Goal: Information Seeking & Learning: Understand process/instructions

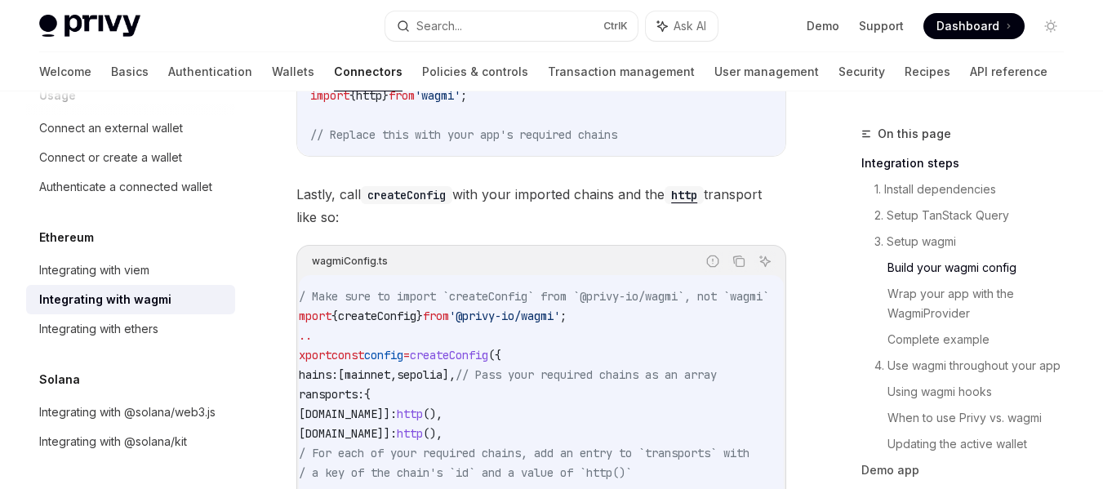
scroll to position [0, 11]
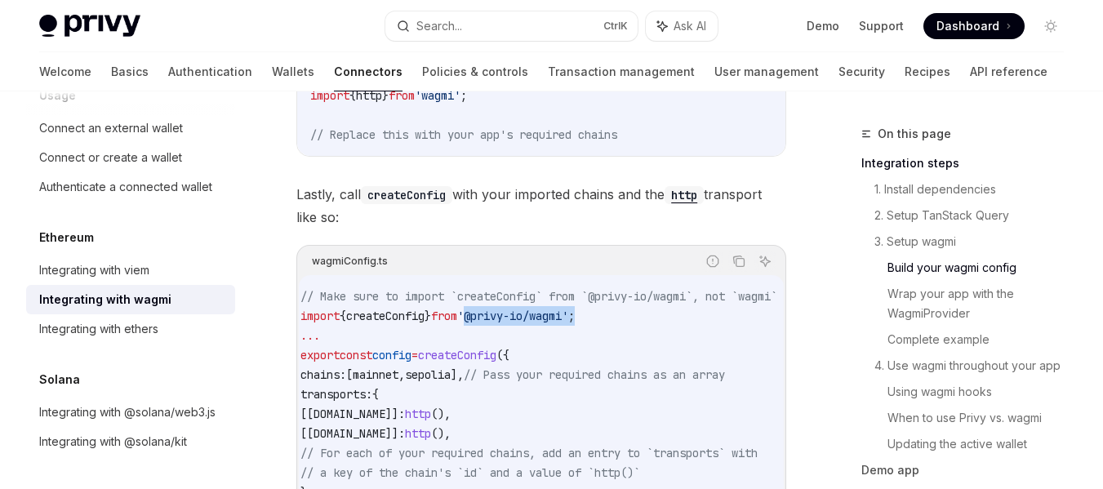
drag, startPoint x: 487, startPoint y: 335, endPoint x: 612, endPoint y: 338, distance: 125.0
click at [612, 338] on code "// Make sure to import `createConfig` from `@privy-io/wagmi`, not `wagmi` impor…" at bounding box center [558, 404] width 516 height 235
copy span "'@privy-io/wagmi' ;"
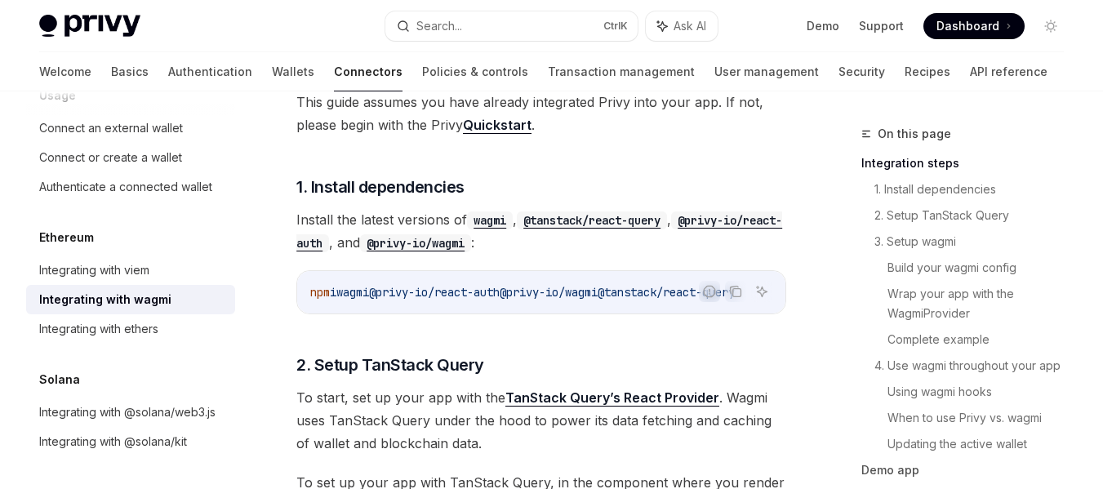
scroll to position [323, 0]
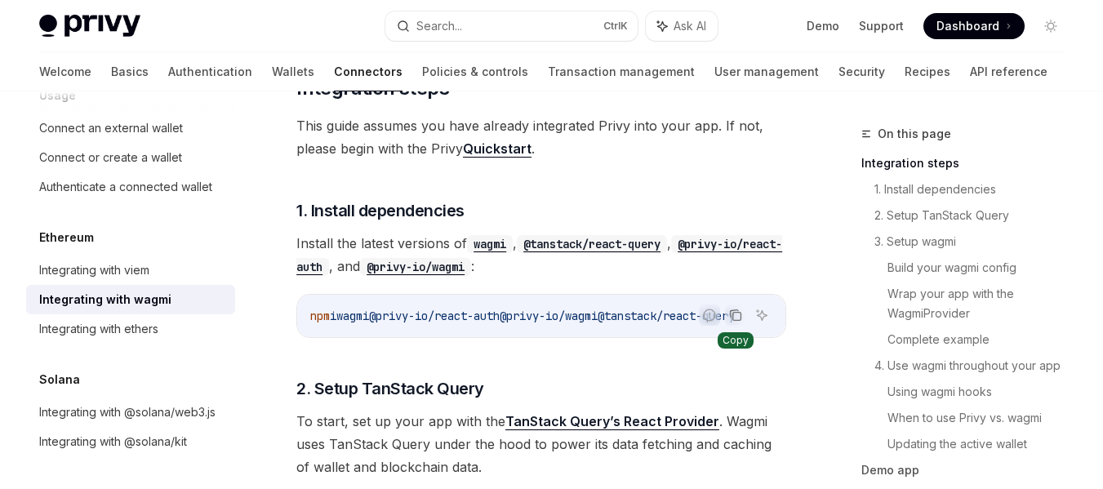
click at [733, 316] on icon "Copy the contents from the code block" at bounding box center [737, 317] width 8 height 8
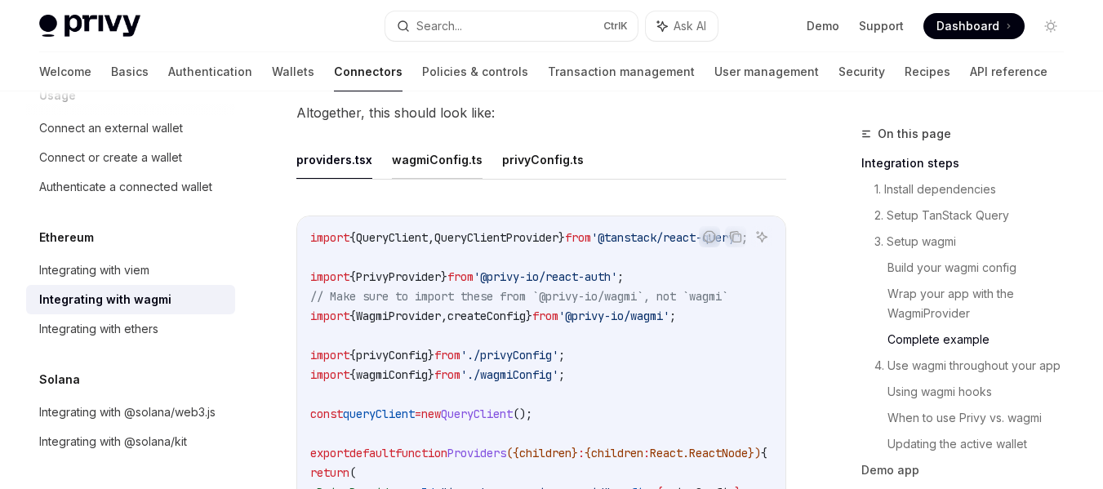
scroll to position [3218, 0]
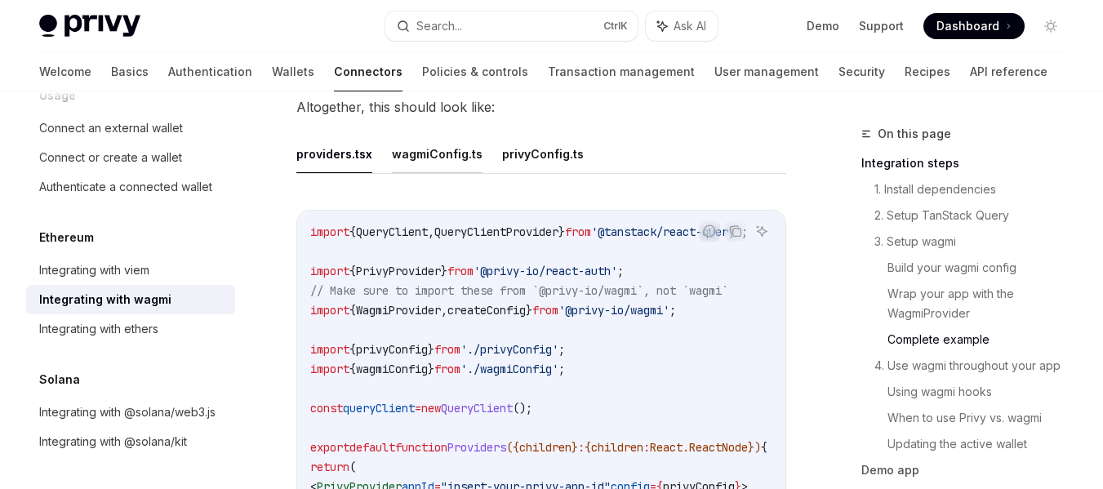
click at [443, 169] on button "wagmiConfig.ts" at bounding box center [437, 154] width 91 height 38
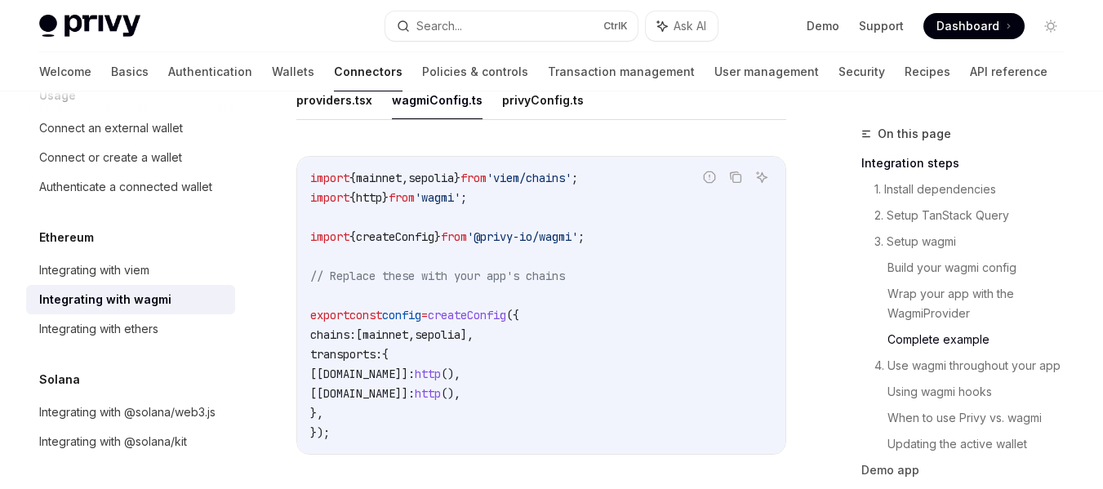
scroll to position [3264, 0]
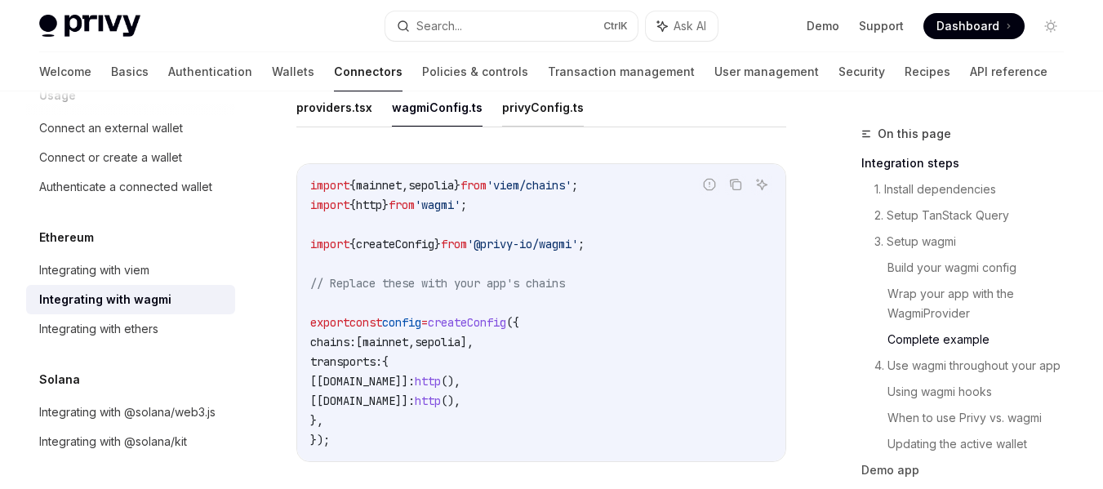
click at [544, 127] on button "privyConfig.ts" at bounding box center [543, 107] width 82 height 38
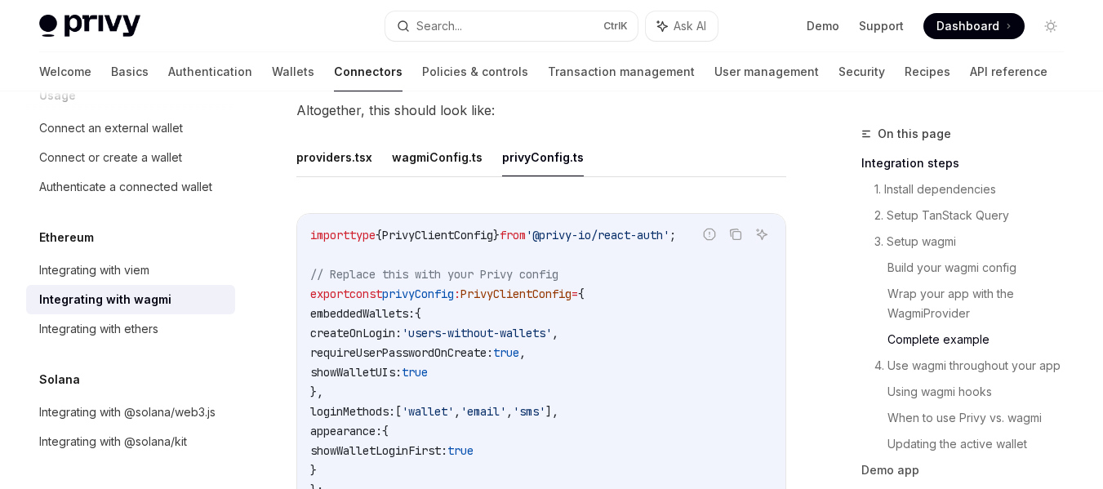
scroll to position [3214, 0]
click at [340, 162] on button "providers.tsx" at bounding box center [334, 158] width 76 height 38
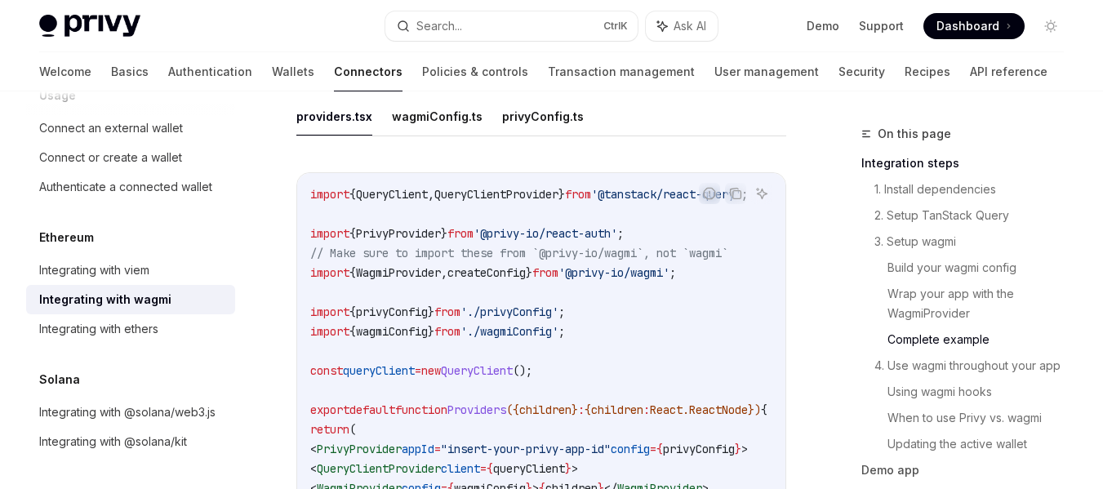
scroll to position [3252, 0]
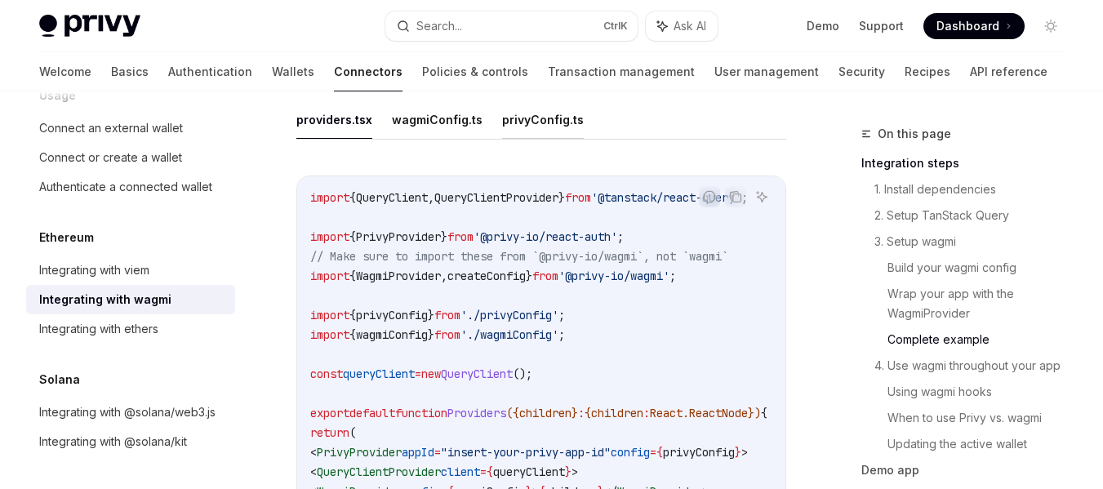
click at [520, 139] on button "privyConfig.ts" at bounding box center [543, 119] width 82 height 38
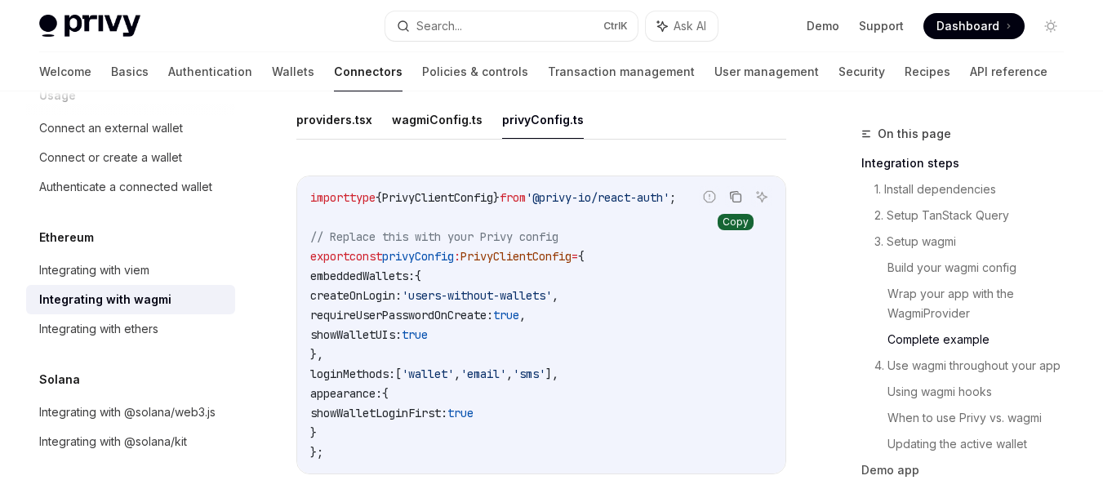
click at [744, 207] on button "Copy the contents from the code block" at bounding box center [735, 196] width 21 height 21
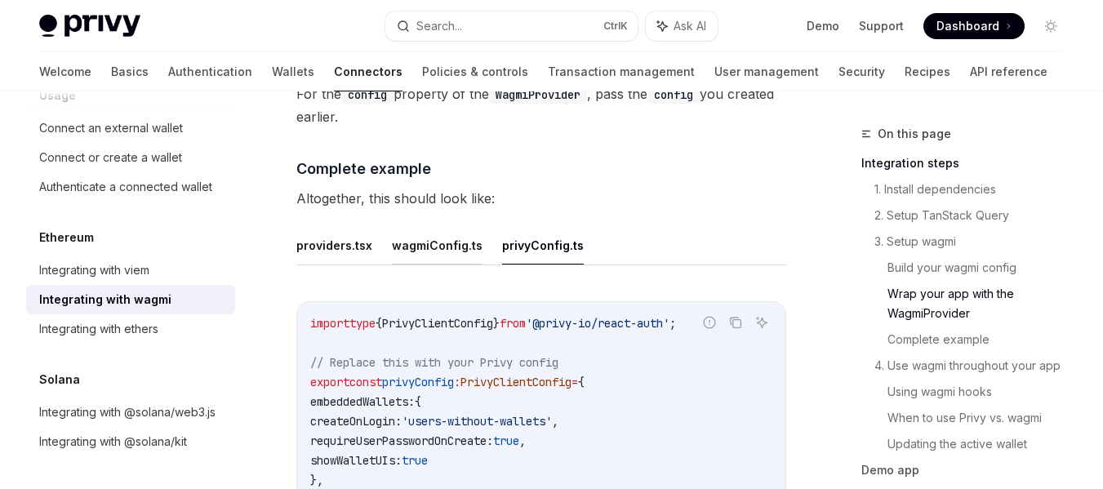
scroll to position [3125, 0]
click at [427, 265] on button "wagmiConfig.ts" at bounding box center [437, 246] width 91 height 38
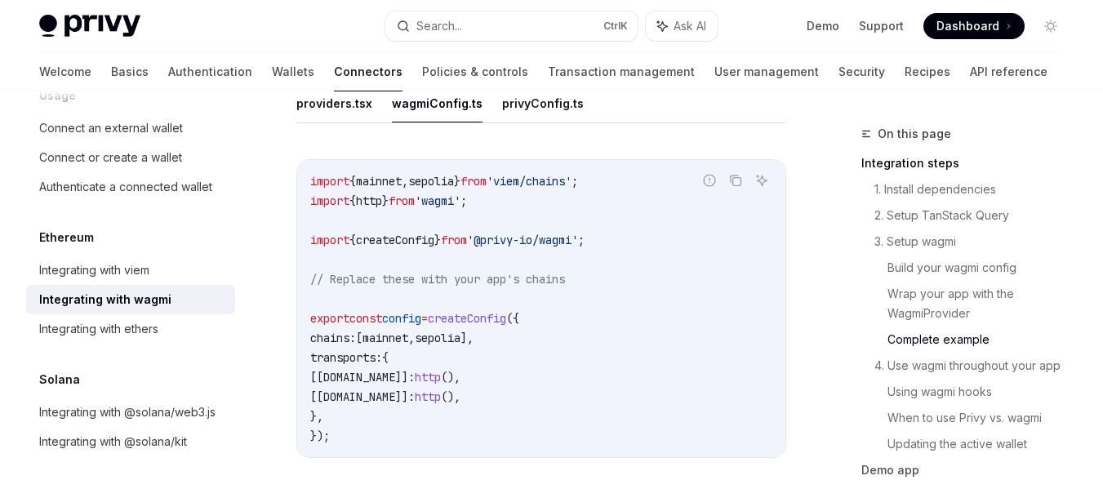
scroll to position [3245, 0]
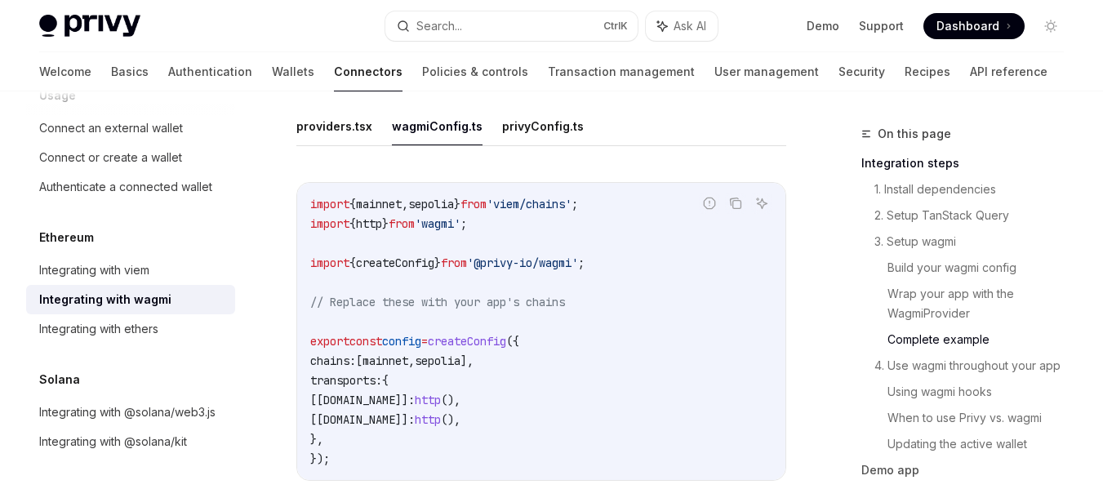
click at [331, 140] on button "providers.tsx" at bounding box center [334, 126] width 76 height 38
type textarea "*"
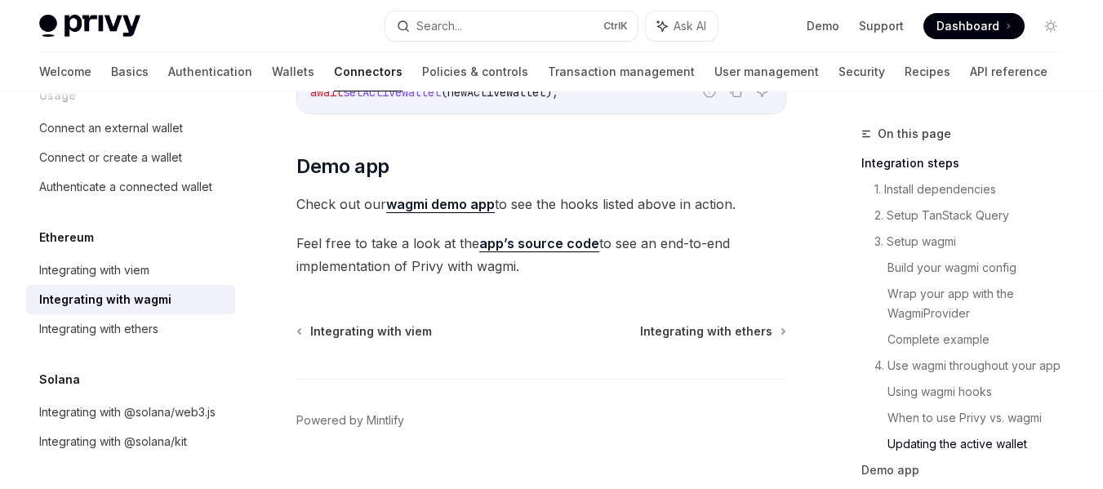
scroll to position [5255, 0]
click at [465, 205] on link "wagmi demo app" at bounding box center [440, 202] width 109 height 17
click at [517, 242] on link "app’s source code" at bounding box center [539, 242] width 120 height 17
